Goal: Navigation & Orientation: Find specific page/section

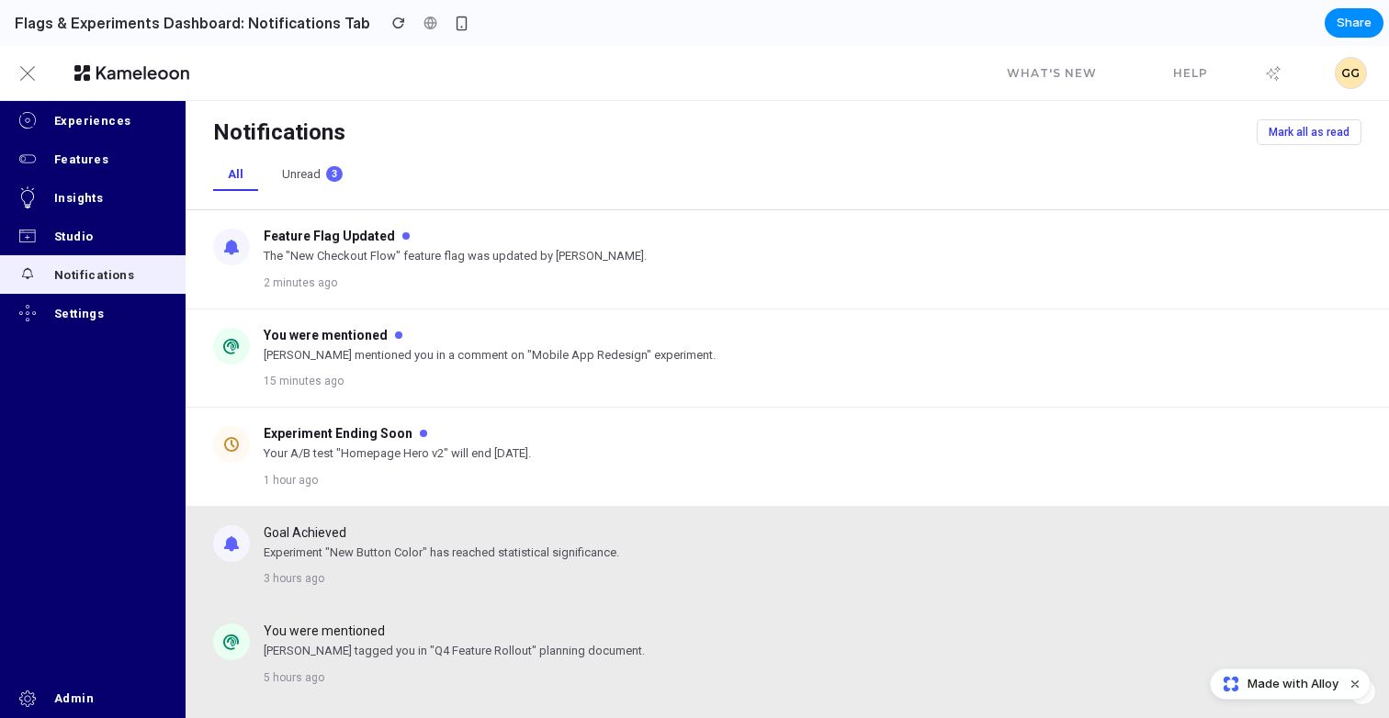
click at [314, 177] on button "Unread 3" at bounding box center [312, 175] width 90 height 32
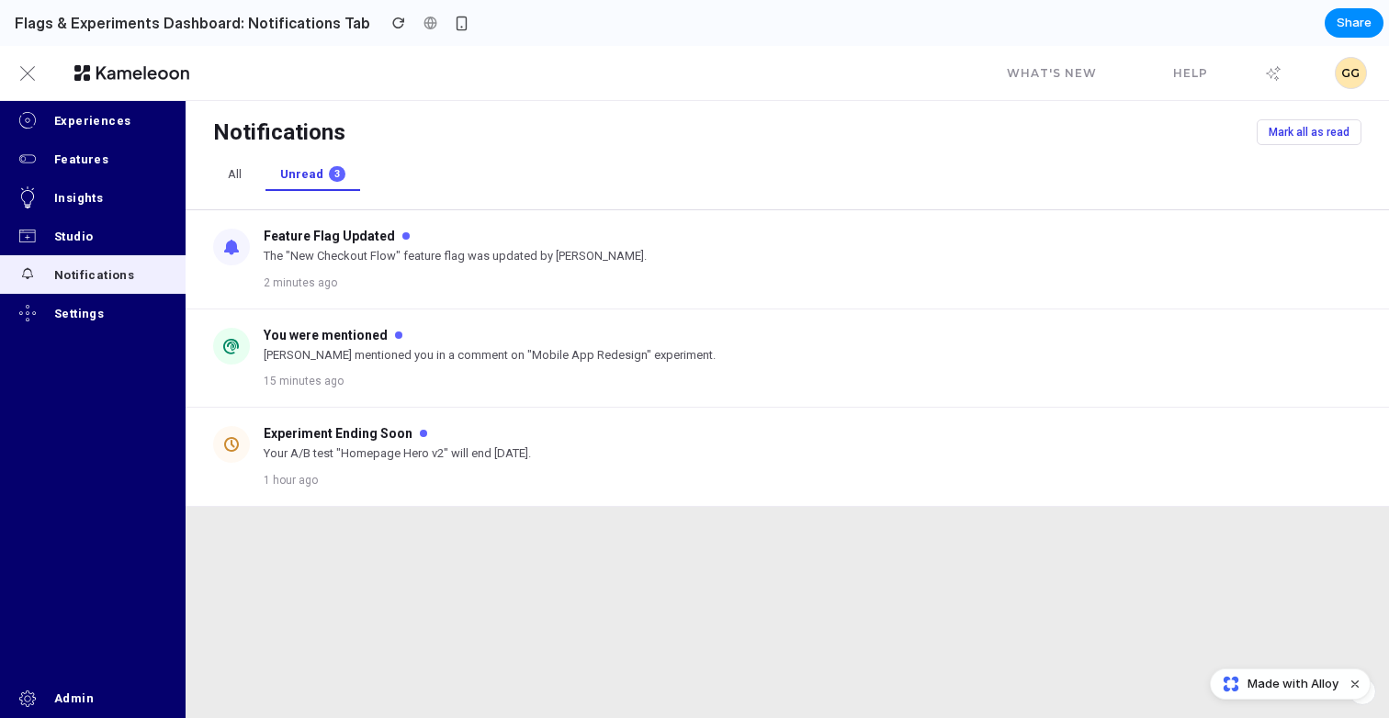
click at [244, 177] on button "All" at bounding box center [234, 175] width 43 height 32
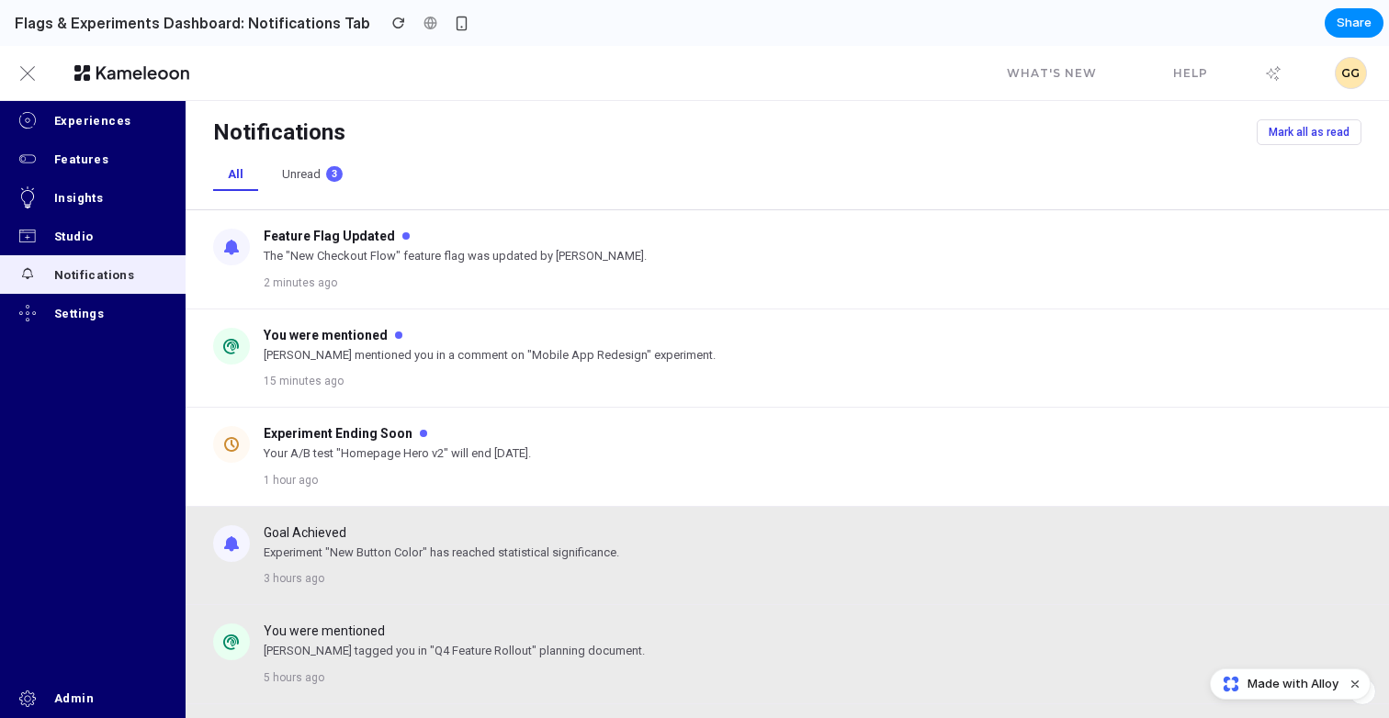
click at [95, 198] on div "Insights" at bounding box center [119, 198] width 130 height 14
click at [96, 281] on div "Notifications" at bounding box center [119, 275] width 130 height 14
click at [317, 182] on button "Unread 3" at bounding box center [312, 175] width 90 height 32
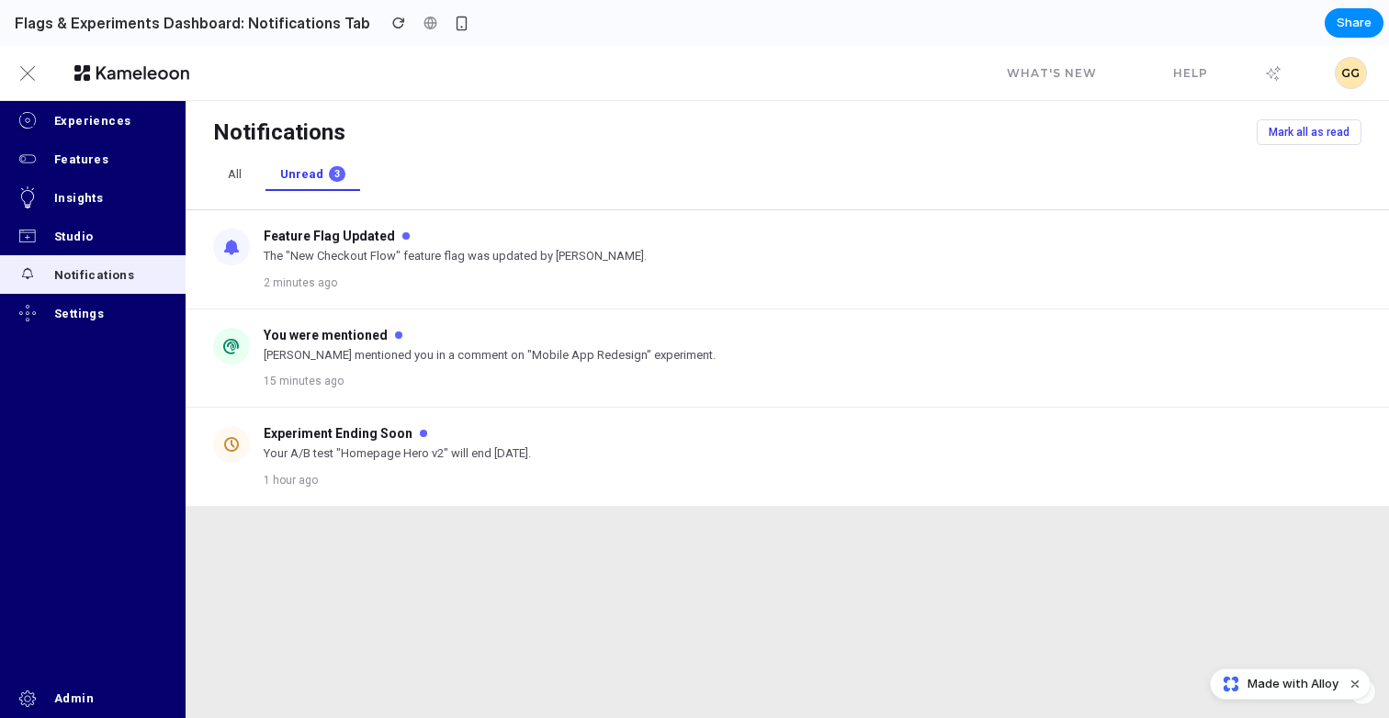
click at [236, 174] on button "All" at bounding box center [234, 175] width 43 height 32
